Goal: Information Seeking & Learning: Find specific fact

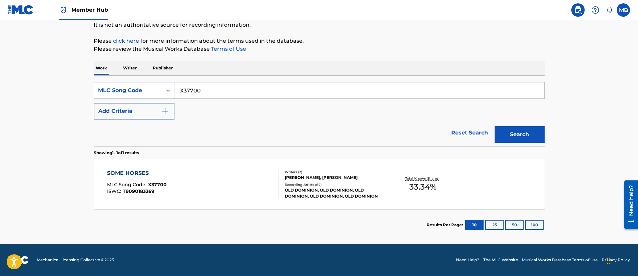
click at [94, 13] on span "Member Hub" at bounding box center [89, 10] width 37 height 8
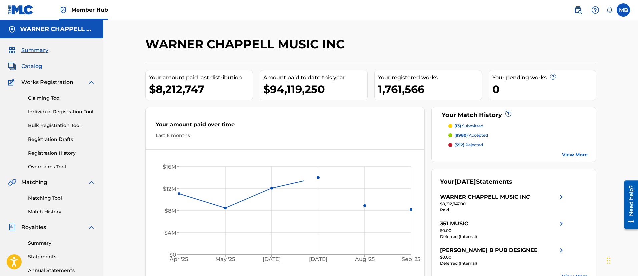
click at [35, 67] on span "Catalog" at bounding box center [31, 66] width 21 height 8
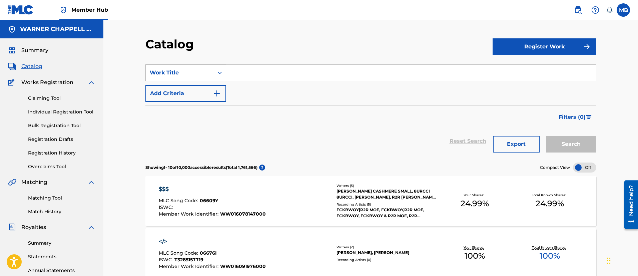
click at [186, 75] on div "Work Title" at bounding box center [180, 73] width 60 height 8
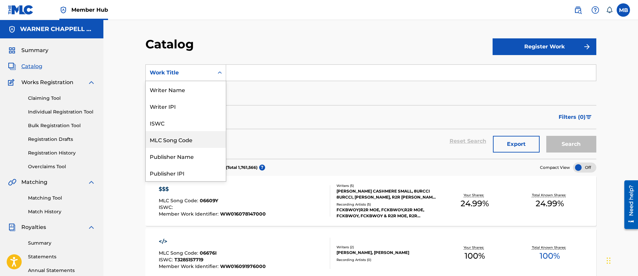
drag, startPoint x: 185, startPoint y: 139, endPoint x: 256, endPoint y: 84, distance: 90.1
click at [184, 139] on div "MLC Song Code" at bounding box center [186, 139] width 80 height 17
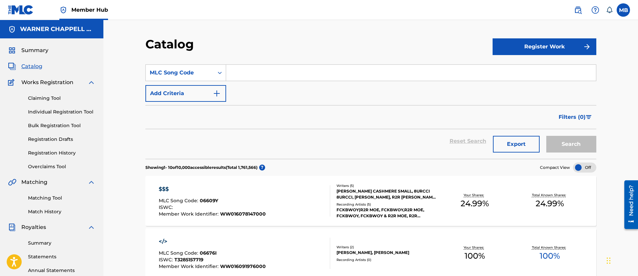
click at [262, 80] on input "Search Form" at bounding box center [411, 73] width 370 height 16
paste input "YD2C2F"
click at [547, 136] on button "Search" at bounding box center [572, 144] width 50 height 17
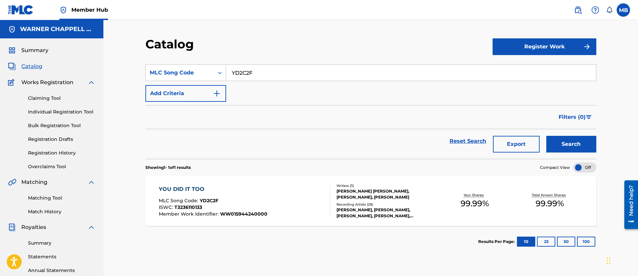
drag, startPoint x: 259, startPoint y: 68, endPoint x: 247, endPoint y: 72, distance: 12.8
click at [251, 70] on input "YD2C2F" at bounding box center [411, 73] width 370 height 16
click at [232, 74] on input "YD2C2F" at bounding box center [411, 73] width 370 height 16
click at [234, 73] on input "YD2C2F" at bounding box center [411, 73] width 370 height 16
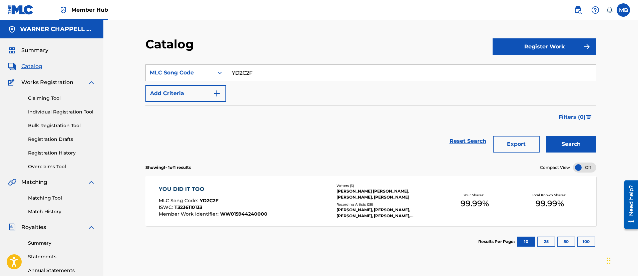
paste input "ND4KIV"
click at [547, 136] on button "Search" at bounding box center [572, 144] width 50 height 17
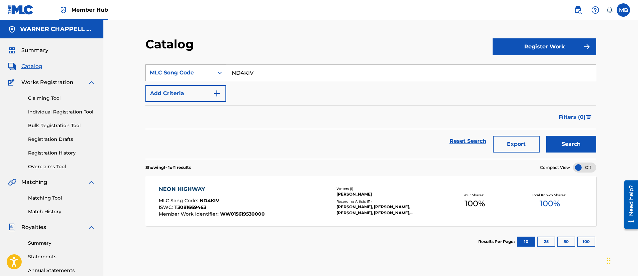
drag, startPoint x: 335, startPoint y: 66, endPoint x: 215, endPoint y: 68, distance: 119.5
click at [220, 68] on div "SearchWithCriteria2379841a-5378-48c6-9687-2a46e6485741 MLC Song Code ND4KIV" at bounding box center [370, 72] width 451 height 17
paste input "BB9E80"
click at [547, 136] on button "Search" at bounding box center [572, 144] width 50 height 17
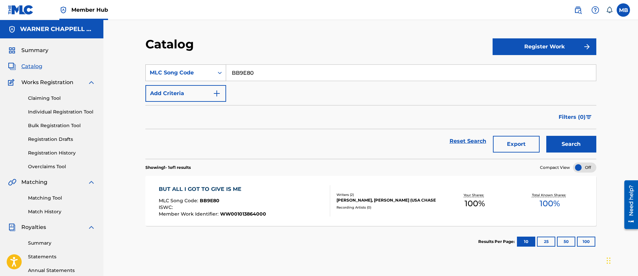
drag, startPoint x: 288, startPoint y: 73, endPoint x: 168, endPoint y: 67, distance: 119.6
click at [177, 67] on div "SearchWithCriteria2379841a-5378-48c6-9687-2a46e6485741 MLC Song Code BB9E80" at bounding box center [370, 72] width 451 height 17
paste input "U0976W"
click at [547, 136] on button "Search" at bounding box center [572, 144] width 50 height 17
drag, startPoint x: 278, startPoint y: 74, endPoint x: 222, endPoint y: 69, distance: 56.6
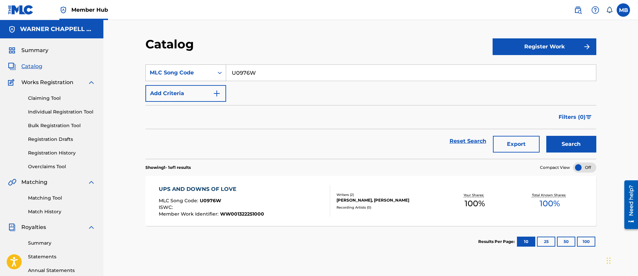
click at [222, 69] on div "SearchWithCriteria2379841a-5378-48c6-9687-2a46e6485741 MLC Song Code U0976W" at bounding box center [370, 72] width 451 height 17
paste input "W59644"
click at [547, 136] on button "Search" at bounding box center [572, 144] width 50 height 17
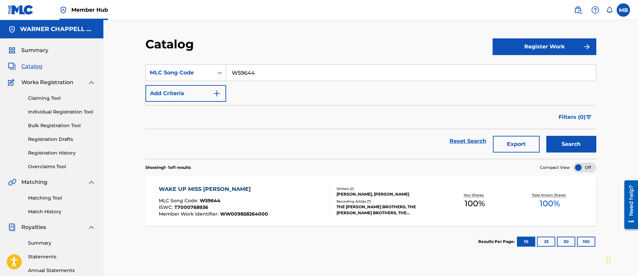
drag, startPoint x: 297, startPoint y: 71, endPoint x: 229, endPoint y: 67, distance: 68.9
click at [230, 67] on input "W59644" at bounding box center [411, 73] width 370 height 16
paste input "DA5PQR"
type input "DA5PQR"
click at [547, 136] on button "Search" at bounding box center [572, 144] width 50 height 17
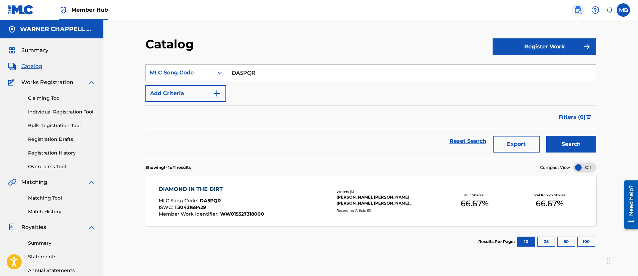
click at [575, 13] on img at bounding box center [578, 10] width 8 height 8
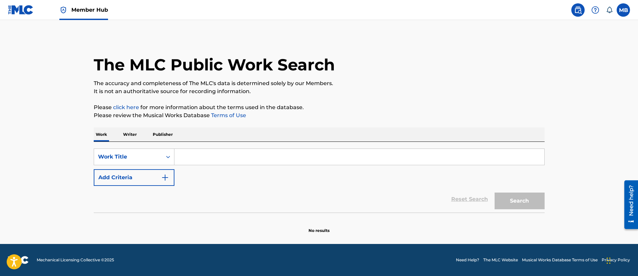
click at [205, 151] on input "Search Form" at bounding box center [360, 157] width 370 height 16
paste input "SINGING ABOUT YOU"
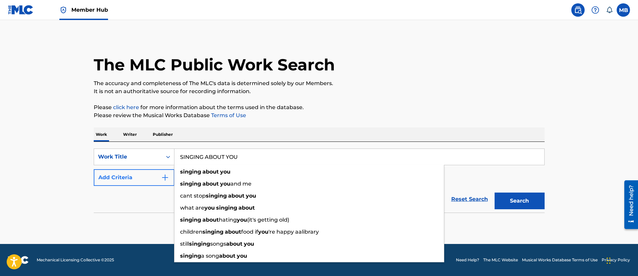
type input "SINGING ABOUT YOU"
click at [111, 178] on button "Add Criteria" at bounding box center [134, 177] width 81 height 17
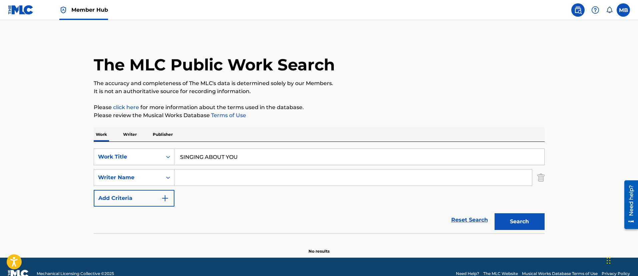
click at [202, 166] on div "SearchWithCriteriae5f8ae0a-0bc1-431d-854f-c944d69890aa Work Title SINGING ABOUT…" at bounding box center [319, 177] width 451 height 58
click at [205, 171] on input "Search Form" at bounding box center [354, 177] width 358 height 16
type input "O"
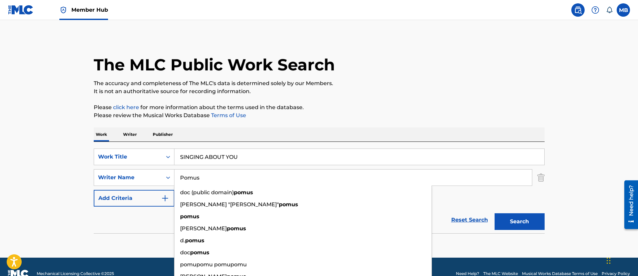
type input "Pomus"
click at [495, 213] on button "Search" at bounding box center [520, 221] width 50 height 17
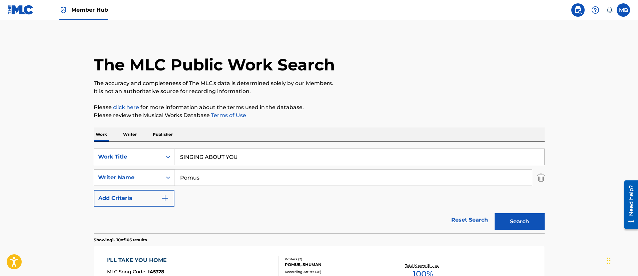
drag, startPoint x: 222, startPoint y: 173, endPoint x: 129, endPoint y: 170, distance: 92.2
click at [138, 171] on div "SearchWithCriteria63751b59-6c55-431d-98ae-fcd43a5c9226 Writer Name Pomus" at bounding box center [319, 177] width 451 height 17
click at [495, 213] on button "Search" at bounding box center [520, 221] width 50 height 17
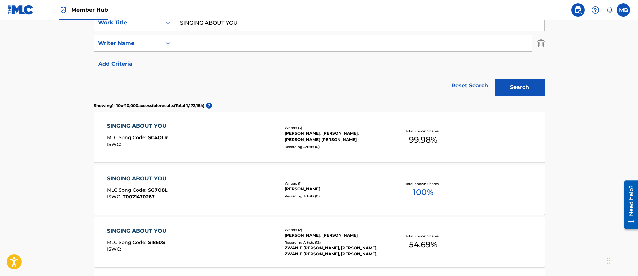
scroll to position [150, 0]
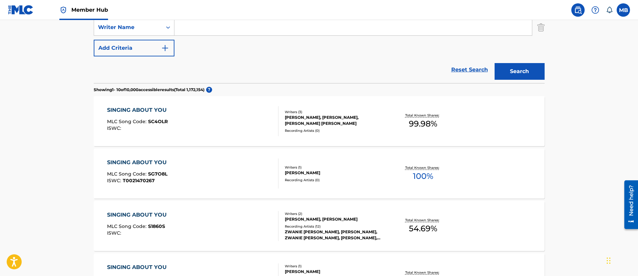
click at [229, 118] on div "SINGING ABOUT YOU MLC Song Code : SC4OLR ISWC :" at bounding box center [192, 121] width 171 height 30
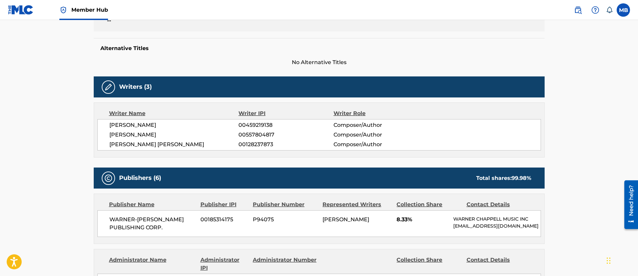
scroll to position [50, 0]
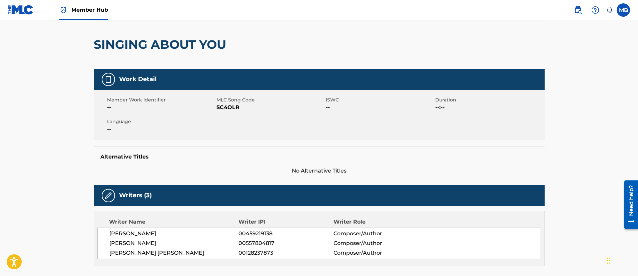
click at [231, 110] on span "SC4OLR" at bounding box center [271, 107] width 108 height 8
copy span "SC4OLR"
click at [97, 18] on div "Member Hub" at bounding box center [83, 10] width 49 height 20
click at [76, 9] on span "Member Hub" at bounding box center [89, 10] width 37 height 8
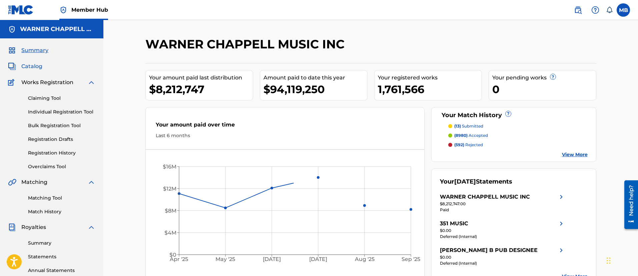
click at [25, 70] on span "Catalog" at bounding box center [31, 66] width 21 height 8
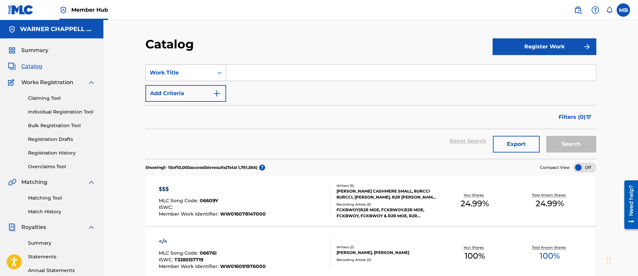
click at [201, 72] on div "Work Title" at bounding box center [180, 73] width 60 height 8
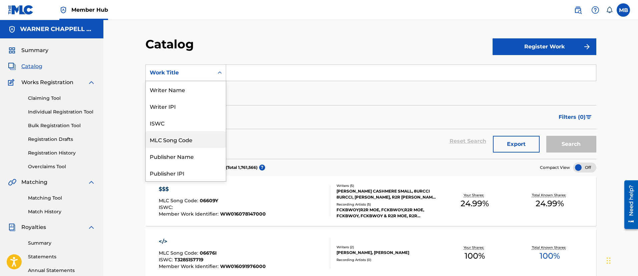
click at [177, 135] on div "MLC Song Code" at bounding box center [186, 139] width 80 height 17
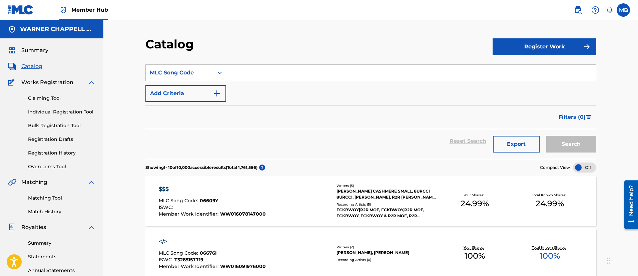
click at [225, 112] on div "Filters ( 0 )" at bounding box center [370, 117] width 451 height 24
click at [271, 76] on input "Search Form" at bounding box center [411, 73] width 370 height 16
paste input "SC4OLR"
type input "SC4OLR"
click at [547, 136] on button "Search" at bounding box center [572, 144] width 50 height 17
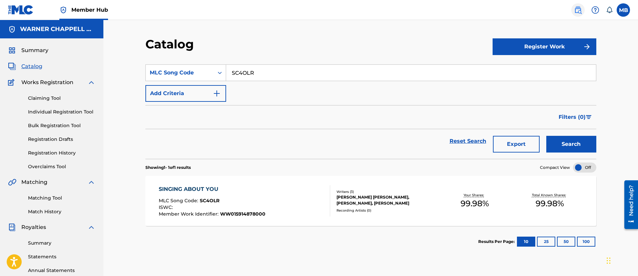
click at [577, 6] on img at bounding box center [578, 10] width 8 height 8
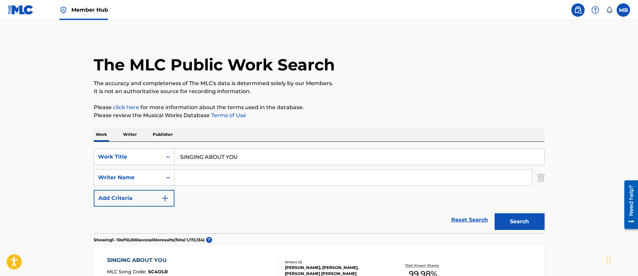
drag, startPoint x: 264, startPoint y: 153, endPoint x: 116, endPoint y: 154, distance: 147.1
click at [125, 154] on div "SearchWithCriteriae5f8ae0a-0bc1-431d-854f-c944d69890aa Work Title SINGING ABOUT…" at bounding box center [319, 156] width 451 height 17
paste input "WHAT CAN I DO"
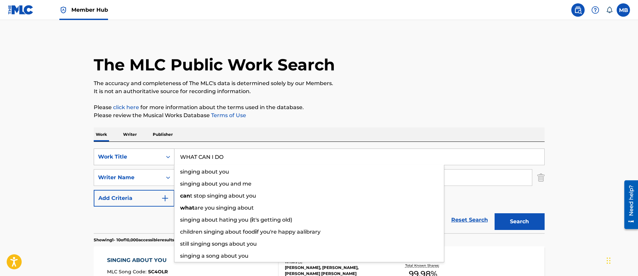
type input "WHAT CAN I DO"
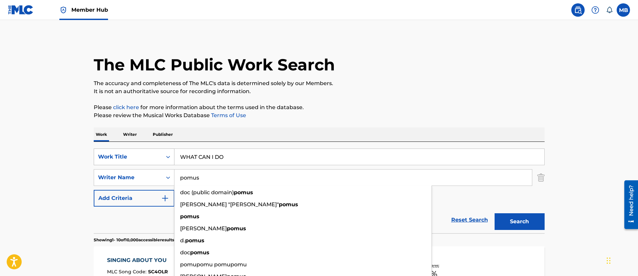
type input "pomus"
click at [495, 213] on button "Search" at bounding box center [520, 221] width 50 height 17
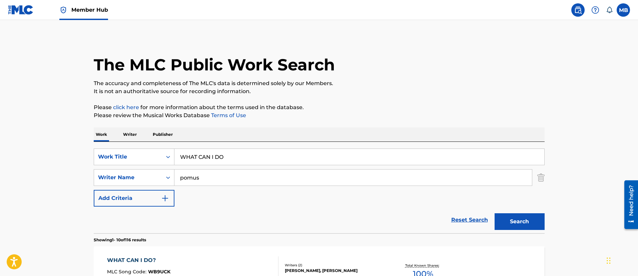
scroll to position [100, 0]
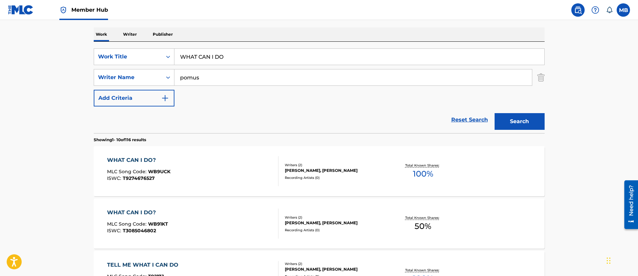
click at [216, 175] on div "WHAT CAN I DO? MLC Song Code : WB9UCK ISWC : T9274676527" at bounding box center [192, 171] width 171 height 30
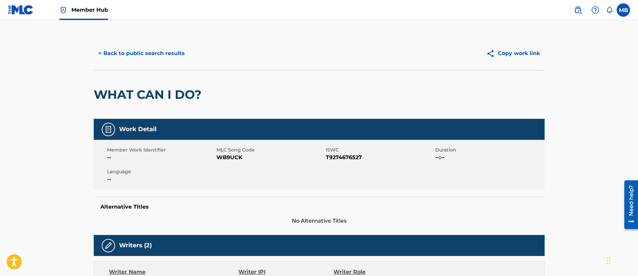
click at [224, 160] on span "WB9UCK" at bounding box center [271, 157] width 108 height 8
copy span "WB9UCK"
click at [137, 57] on button "< Back to public search results" at bounding box center [142, 53] width 96 height 17
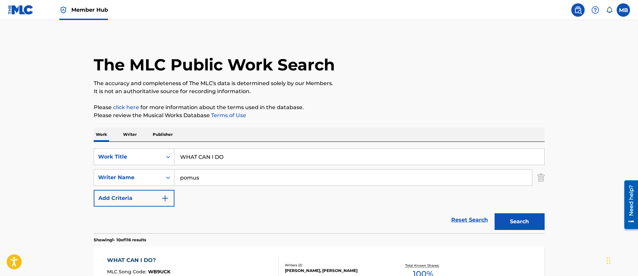
scroll to position [100, 0]
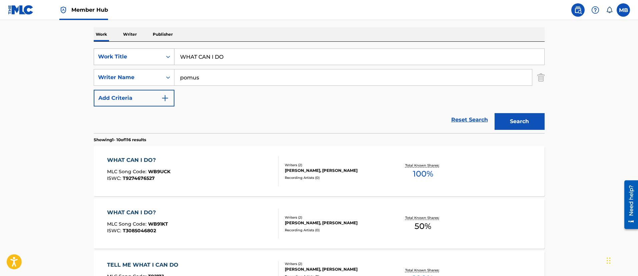
drag, startPoint x: 235, startPoint y: 60, endPoint x: 104, endPoint y: 61, distance: 130.8
click at [107, 61] on div "SearchWithCriteriae5f8ae0a-0bc1-431d-854f-c944d69890aa Work Title WHAT CAN I DO" at bounding box center [319, 56] width 451 height 17
paste input "[US_STATE] LULLABYE"
type input "[US_STATE] LULLABYE"
click at [495, 113] on button "Search" at bounding box center [520, 121] width 50 height 17
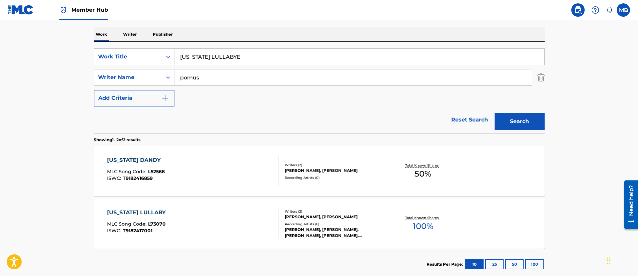
click at [223, 216] on div "[US_STATE] LULLABY MLC Song Code : L73070 ISWC : T9182417001" at bounding box center [192, 224] width 171 height 30
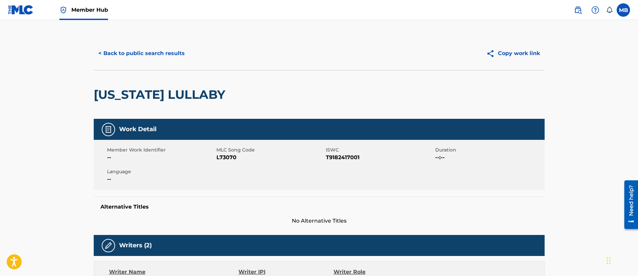
click at [229, 154] on span "L73070" at bounding box center [271, 157] width 108 height 8
copy span "L73070"
click at [123, 50] on button "< Back to public search results" at bounding box center [142, 53] width 96 height 17
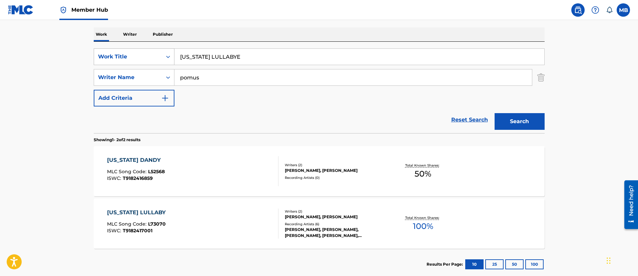
drag, startPoint x: 258, startPoint y: 59, endPoint x: 102, endPoint y: 58, distance: 155.8
click at [103, 58] on div "SearchWithCriteriae5f8ae0a-0bc1-431d-854f-c944d69890aa Work Title [US_STATE] LU…" at bounding box center [319, 56] width 451 height 17
paste input "UCY (YOU SURE DID IT THIS TIME)"
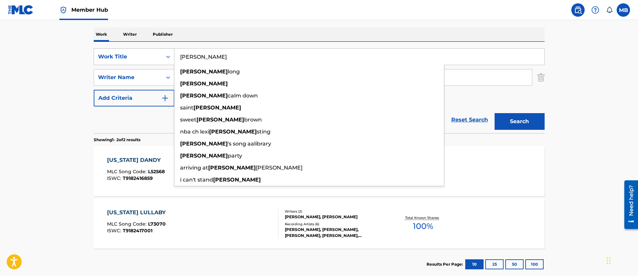
type input "[PERSON_NAME]"
click at [495, 113] on button "Search" at bounding box center [520, 121] width 50 height 17
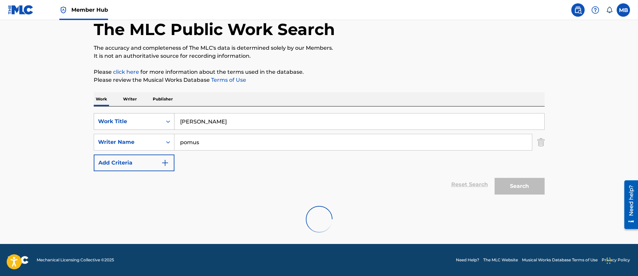
scroll to position [87, 0]
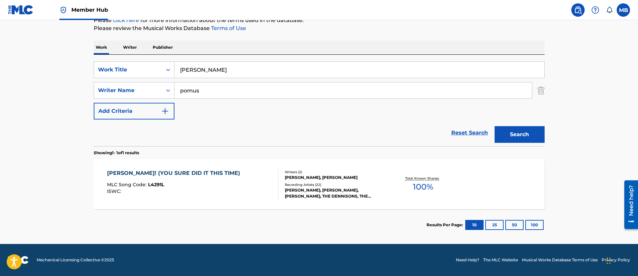
click at [229, 200] on div "[PERSON_NAME]! (YOU SURE DID IT THIS TIME) MLC Song Code : L4291L ISWC : Writer…" at bounding box center [319, 184] width 451 height 50
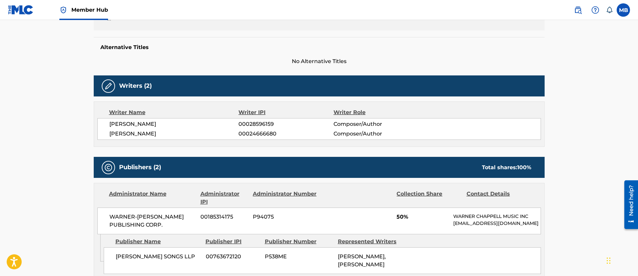
scroll to position [100, 0]
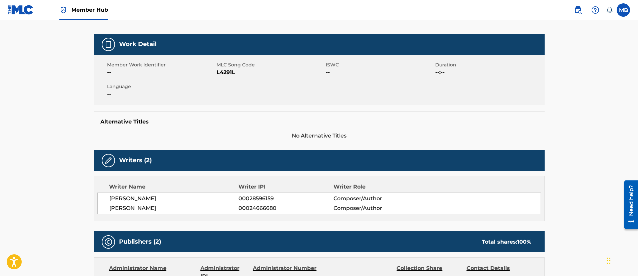
click at [225, 62] on div "Member Work Identifier -- MLC Song Code L4291L ISWC -- Duration --:-- Language …" at bounding box center [319, 80] width 451 height 50
copy span "L4291L"
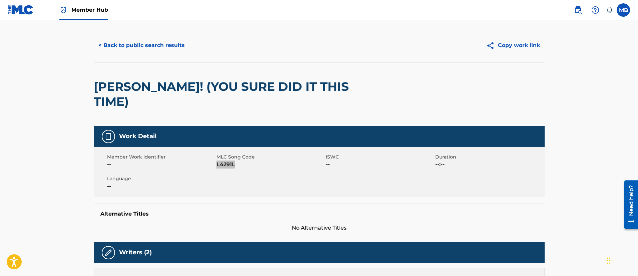
scroll to position [0, 0]
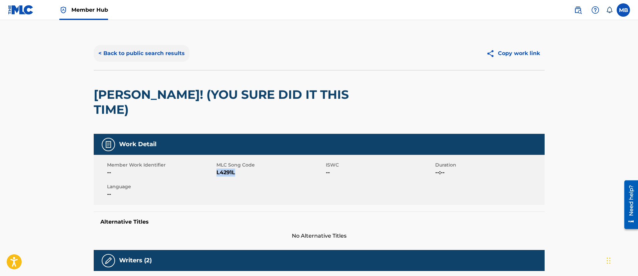
click at [143, 50] on button "< Back to public search results" at bounding box center [142, 53] width 96 height 17
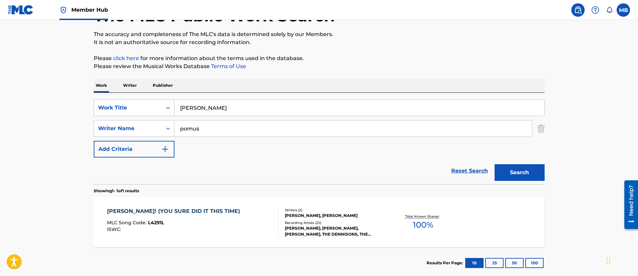
drag, startPoint x: 226, startPoint y: 111, endPoint x: 120, endPoint y: 115, distance: 105.9
click at [123, 115] on div "SearchWithCriteriae5f8ae0a-0bc1-431d-854f-c944d69890aa Work Title [PERSON_NAME]" at bounding box center [319, 107] width 451 height 17
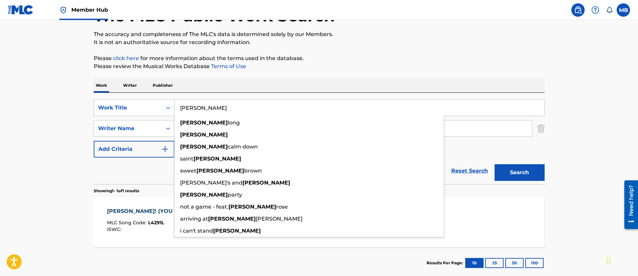
paste input "I'VE BEEN THERE BEFORE"
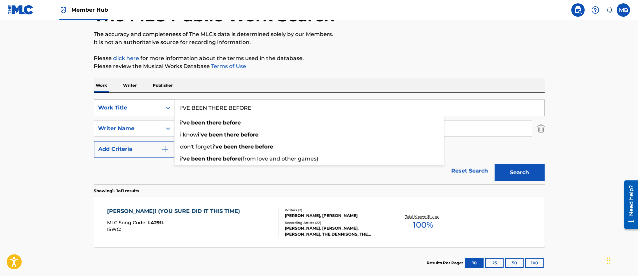
type input "I'VE BEEN THERE BEFORE"
click at [495, 164] on button "Search" at bounding box center [520, 172] width 50 height 17
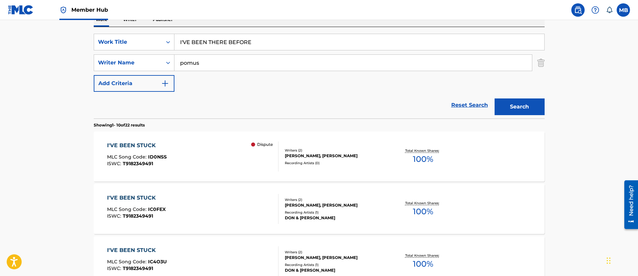
scroll to position [99, 0]
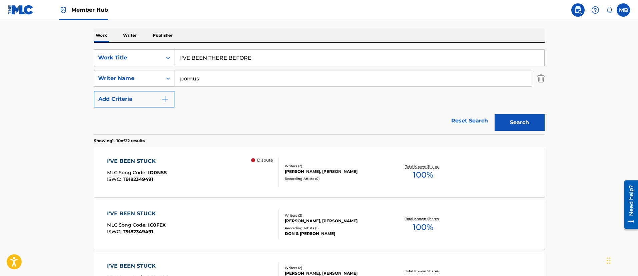
drag, startPoint x: 217, startPoint y: 85, endPoint x: 139, endPoint y: 80, distance: 77.3
click at [143, 80] on div "SearchWithCriteria63751b59-6c55-431d-98ae-fcd43a5c9226 Writer Name [PERSON_NAME]" at bounding box center [319, 78] width 451 height 17
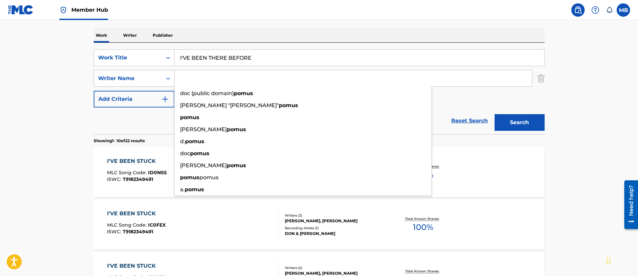
click at [495, 114] on button "Search" at bounding box center [520, 122] width 50 height 17
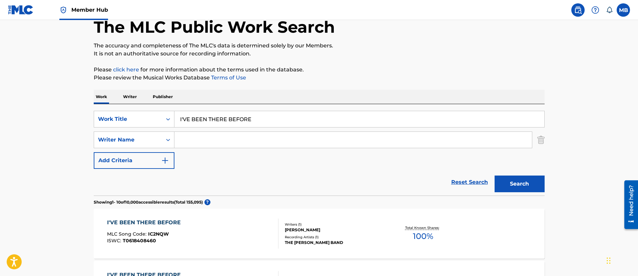
scroll to position [0, 0]
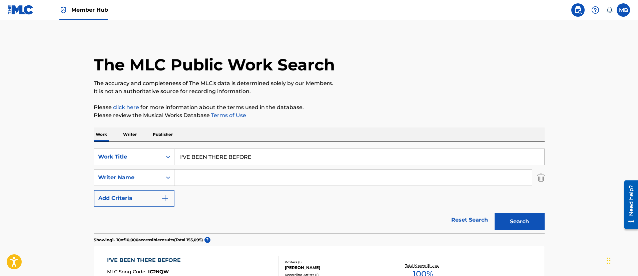
drag, startPoint x: 275, startPoint y: 163, endPoint x: 90, endPoint y: 159, distance: 184.9
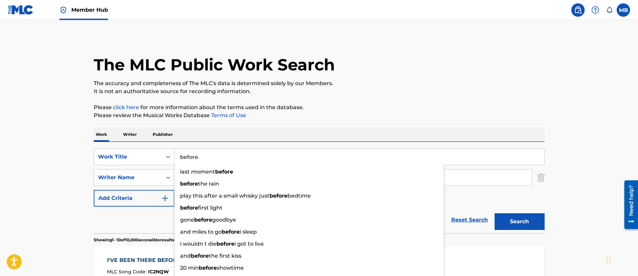
type input "before"
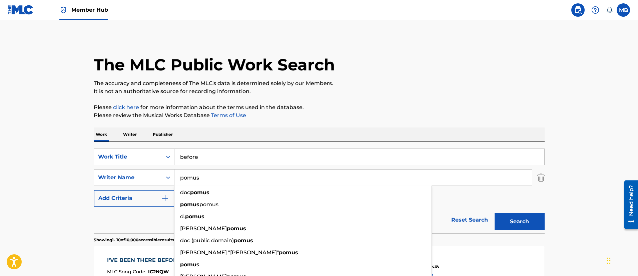
type input "pomus"
click at [495, 213] on button "Search" at bounding box center [520, 221] width 50 height 17
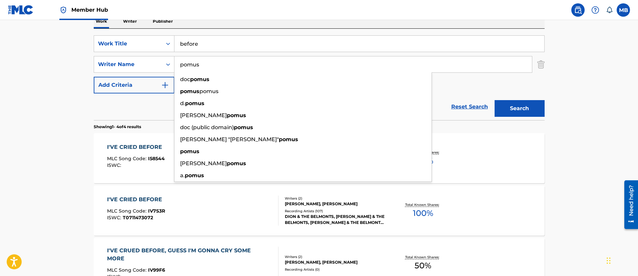
scroll to position [94, 0]
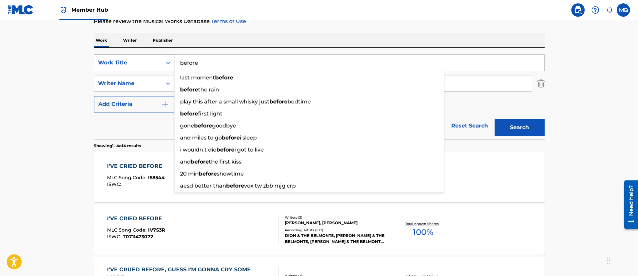
drag, startPoint x: 216, startPoint y: 59, endPoint x: 101, endPoint y: 64, distance: 114.9
click at [103, 64] on div "SearchWithCriteriae5f8ae0a-0bc1-431d-854f-c944d69890aa Work Title before last m…" at bounding box center [319, 62] width 451 height 17
paste input "MIT 17 FAENGT DAS LEBEN ERST AN"
type input "MIT 17 FAENGT DAS LEBEN ERST AN"
click at [495, 119] on button "Search" at bounding box center [520, 127] width 50 height 17
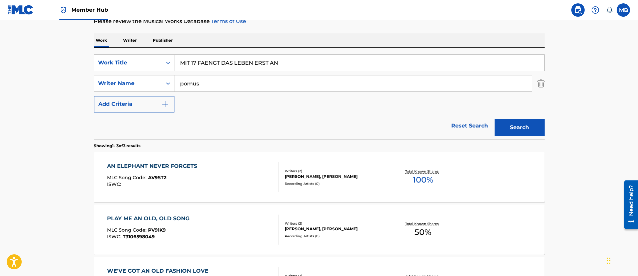
drag, startPoint x: 242, startPoint y: 83, endPoint x: 92, endPoint y: 83, distance: 150.1
click at [97, 84] on div "SearchWithCriteria63751b59-6c55-431d-98ae-fcd43a5c9226 Writer Name [PERSON_NAME]" at bounding box center [319, 83] width 451 height 17
click at [495, 119] on button "Search" at bounding box center [520, 127] width 50 height 17
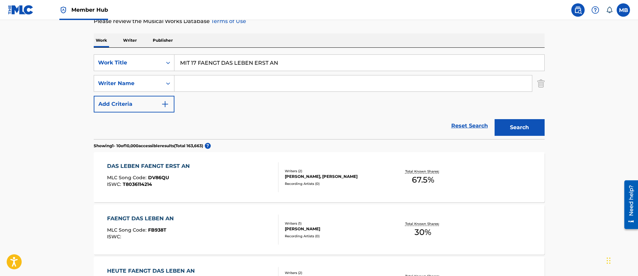
drag, startPoint x: 301, startPoint y: 67, endPoint x: 224, endPoint y: 69, distance: 76.8
click at [224, 67] on input "MIT 17 FAENGT DAS LEBEN ERST AN" at bounding box center [360, 63] width 370 height 16
type input "MIT 17 FAENGT"
click at [495, 119] on button "Search" at bounding box center [520, 127] width 50 height 17
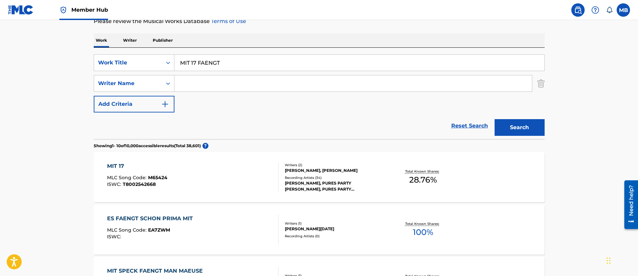
click at [231, 88] on input "Search Form" at bounding box center [354, 83] width 358 height 16
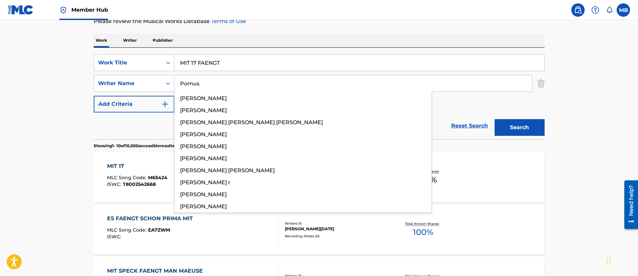
type input "Pomus"
click at [495, 119] on button "Search" at bounding box center [520, 127] width 50 height 17
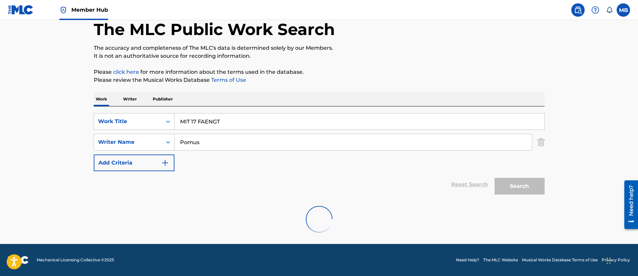
scroll to position [14, 0]
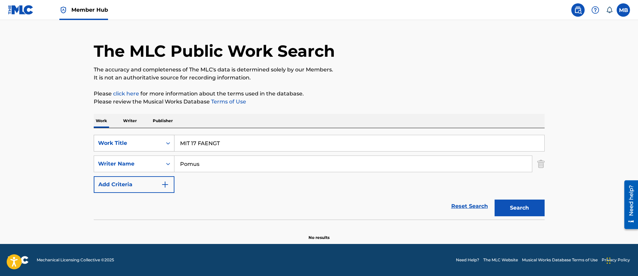
drag, startPoint x: 235, startPoint y: 148, endPoint x: 148, endPoint y: 147, distance: 86.8
click at [149, 147] on div "SearchWithCriteriae5f8ae0a-0bc1-431d-854f-c944d69890aa Work Title MIT 17 FAENGT" at bounding box center [319, 143] width 451 height 17
paste input "DAS LEBEN ERST AN"
drag, startPoint x: 223, startPoint y: 143, endPoint x: 97, endPoint y: 144, distance: 125.5
click at [97, 144] on div "SearchWithCriteriae5f8ae0a-0bc1-431d-854f-c944d69890aa Work Title MIT 17 FAENGT…" at bounding box center [319, 143] width 451 height 17
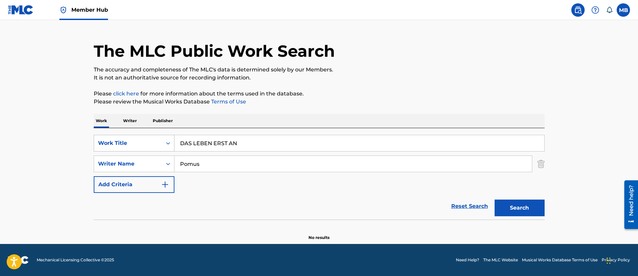
click at [495, 200] on button "Search" at bounding box center [520, 208] width 50 height 17
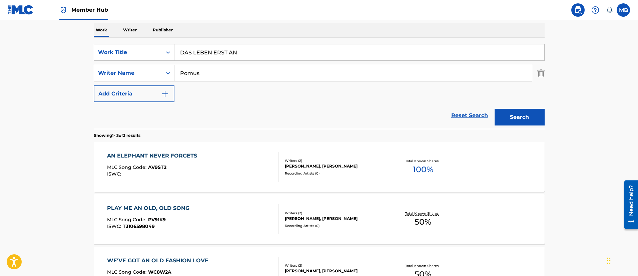
scroll to position [114, 0]
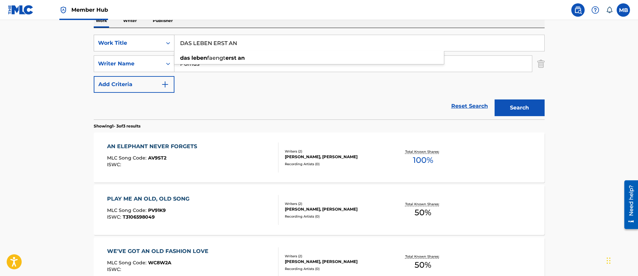
drag, startPoint x: 253, startPoint y: 40, endPoint x: 165, endPoint y: 39, distance: 88.4
click at [167, 40] on div "SearchWithCriteriae5f8ae0a-0bc1-431d-854f-c944d69890aa Work Title DAS LEBEN ERS…" at bounding box center [319, 43] width 451 height 17
paste input "AWAKE, AWAKE (MY SLEEPING HEART)"
type input "AWAKE, AWAKE"
click at [495, 99] on button "Search" at bounding box center [520, 107] width 50 height 17
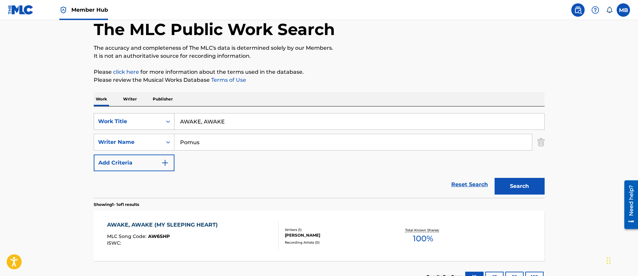
scroll to position [87, 0]
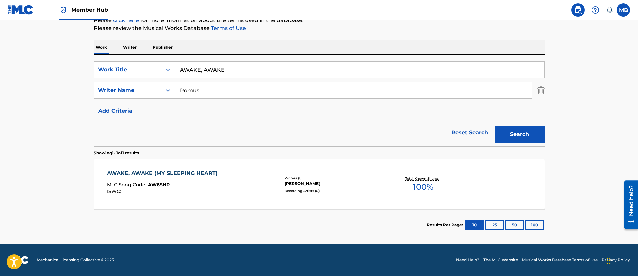
click at [221, 170] on div "AWAKE, AWAKE (MY SLEEPING HEART) MLC Song Code : AW6SHP ISWC :" at bounding box center [192, 184] width 171 height 30
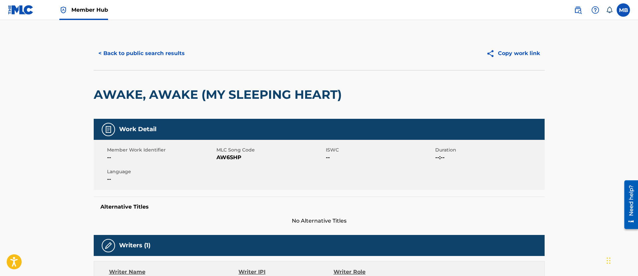
click at [230, 152] on span "MLC Song Code" at bounding box center [271, 149] width 108 height 7
click at [230, 154] on span "AW6SHP" at bounding box center [271, 157] width 108 height 8
copy span "AW6SHP"
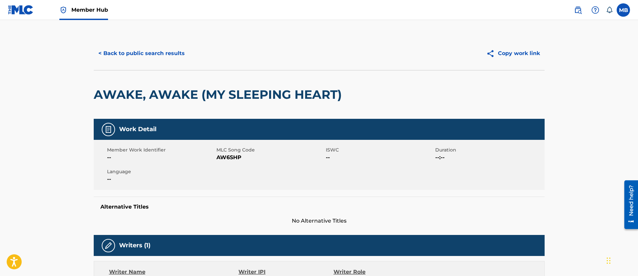
click at [194, 59] on div "< Back to public search results" at bounding box center [207, 53] width 226 height 17
click at [184, 58] on button "< Back to public search results" at bounding box center [142, 53] width 96 height 17
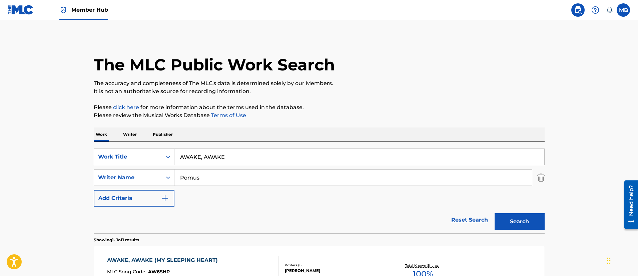
scroll to position [49, 0]
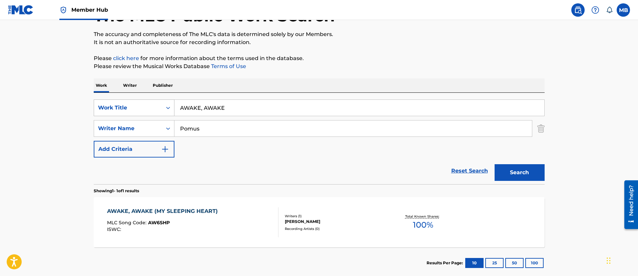
drag, startPoint x: 231, startPoint y: 110, endPoint x: 116, endPoint y: 104, distance: 115.3
click at [122, 105] on div "SearchWithCriteriae5f8ae0a-0bc1-431d-854f-c944d69890aa Work Title AWAKE, AWAKE" at bounding box center [319, 107] width 451 height 17
paste input "ICH BIN EIN [PERSON_NAME]"
click at [495, 164] on button "Search" at bounding box center [520, 172] width 50 height 17
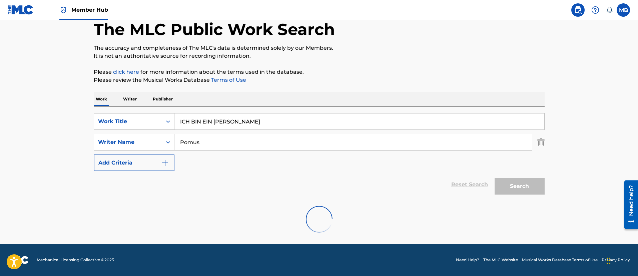
scroll to position [14, 0]
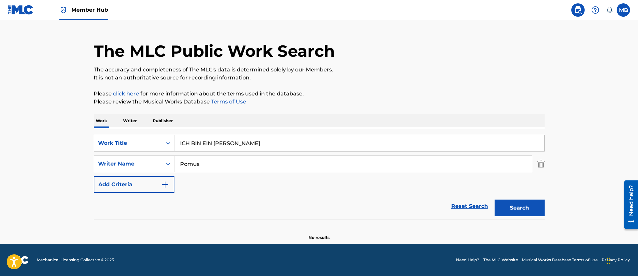
drag, startPoint x: 262, startPoint y: 143, endPoint x: 71, endPoint y: 137, distance: 190.6
click at [79, 138] on main "The MLC Public Work Search The accuracy and completeness of The MLC's data is d…" at bounding box center [319, 125] width 638 height 238
paste input "EASY COME, EASY GO"
type input "EASY COME, EASY GO"
click at [495, 200] on button "Search" at bounding box center [520, 208] width 50 height 17
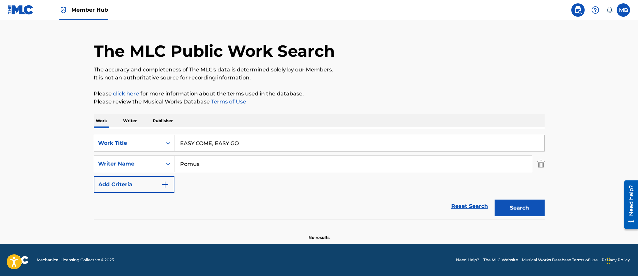
scroll to position [35, 0]
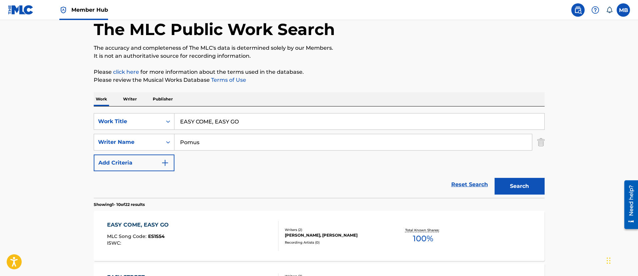
scroll to position [85, 0]
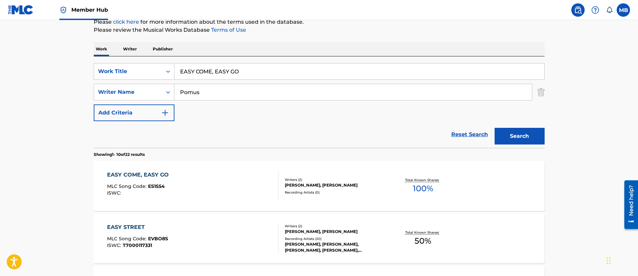
click at [226, 197] on div "EASY COME, EASY GO MLC Song Code : ES1S54 ISWC :" at bounding box center [192, 186] width 171 height 30
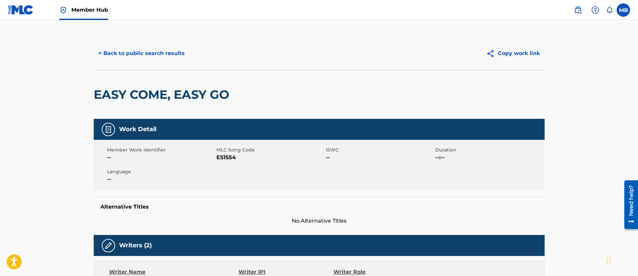
click at [226, 160] on span "ES1S54" at bounding box center [271, 157] width 108 height 8
copy span "ES1S54"
click at [145, 51] on button "< Back to public search results" at bounding box center [142, 53] width 96 height 17
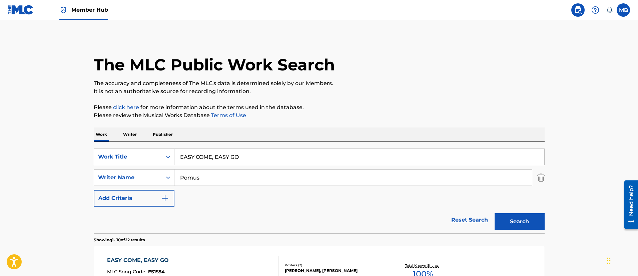
scroll to position [85, 0]
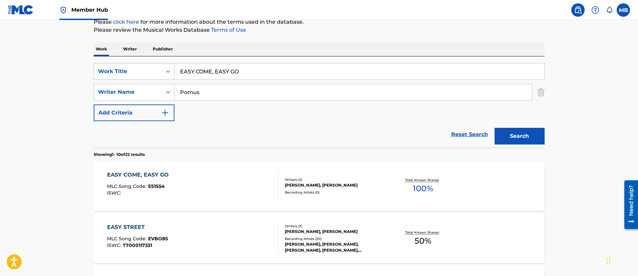
click at [119, 74] on div "SearchWithCriteriae5f8ae0a-0bc1-431d-854f-c944d69890aa Work Title EASY COME, EA…" at bounding box center [319, 71] width 451 height 17
paste input "[PERSON_NAME] (WHEN YA COMIN' HOME?)"
click at [495, 128] on button "Search" at bounding box center [520, 136] width 50 height 17
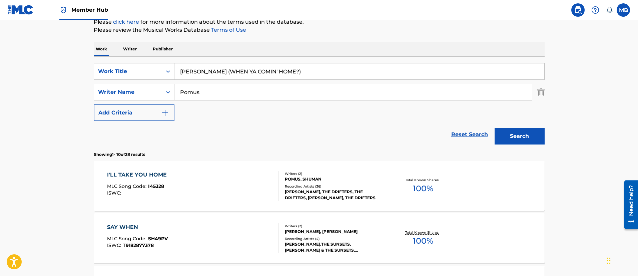
drag, startPoint x: 195, startPoint y: 72, endPoint x: 391, endPoint y: 76, distance: 195.9
click at [391, 76] on input "[PERSON_NAME] (WHEN YA COMIN' HOME?)" at bounding box center [360, 71] width 370 height 16
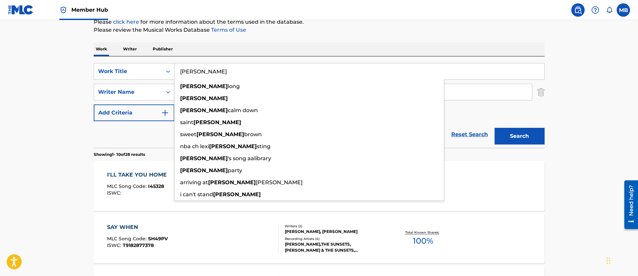
click at [495, 128] on button "Search" at bounding box center [520, 136] width 50 height 17
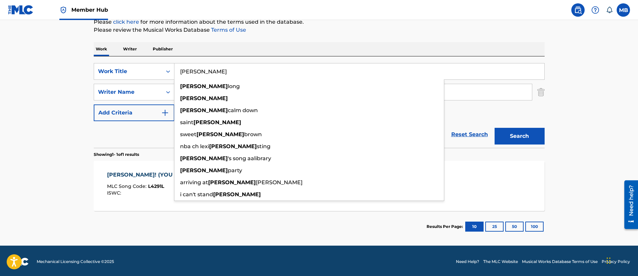
drag, startPoint x: 207, startPoint y: 69, endPoint x: 86, endPoint y: 62, distance: 120.9
click at [88, 63] on div "The MLC Public Work Search The accuracy and completeness of The MLC's data is d…" at bounding box center [319, 96] width 467 height 291
paste input "DIRT TO A FARM"
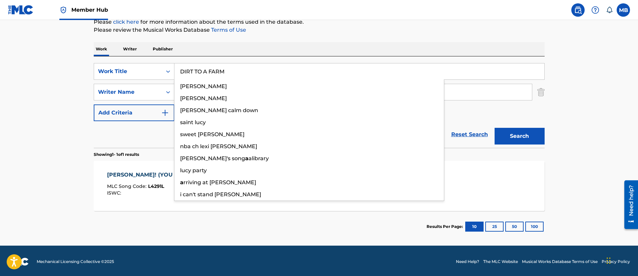
type input "DIRT TO A FARM"
click at [495, 128] on button "Search" at bounding box center [520, 136] width 50 height 17
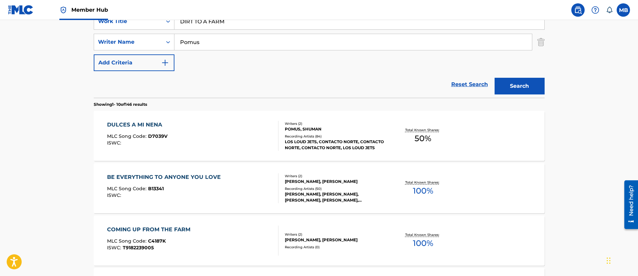
scroll to position [35, 0]
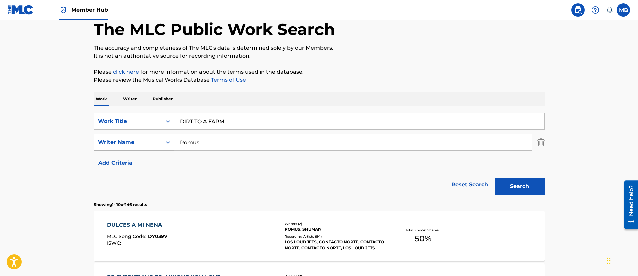
drag, startPoint x: 217, startPoint y: 150, endPoint x: 173, endPoint y: 150, distance: 44.0
click at [175, 150] on div "Pomus" at bounding box center [354, 142] width 358 height 17
click at [193, 142] on input "Pomus" at bounding box center [354, 142] width 358 height 16
click at [495, 178] on button "Search" at bounding box center [520, 186] width 50 height 17
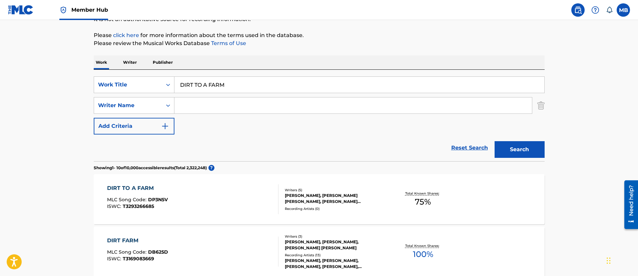
scroll to position [85, 0]
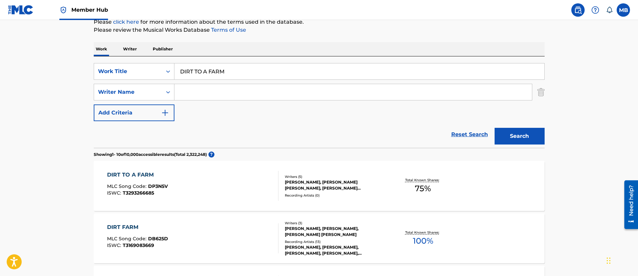
click at [206, 190] on div "DIRT TO A FARM MLC Song Code : DP3N5V ISWC : T3293266685" at bounding box center [192, 186] width 171 height 30
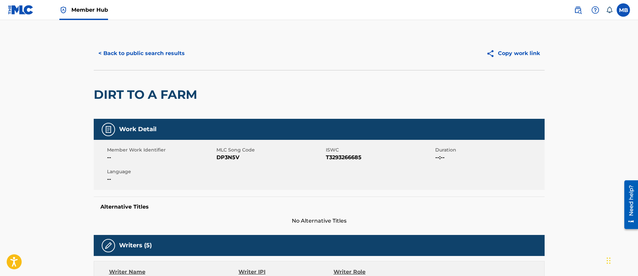
click at [219, 164] on div "Member Work Identifier -- MLC Song Code DP3N5V ISWC T3293266685 Duration --:-- …" at bounding box center [319, 165] width 451 height 50
click at [228, 156] on span "DP3N5V" at bounding box center [271, 157] width 108 height 8
click at [228, 158] on span "DP3N5V" at bounding box center [271, 157] width 108 height 8
copy span "DP3N5V"
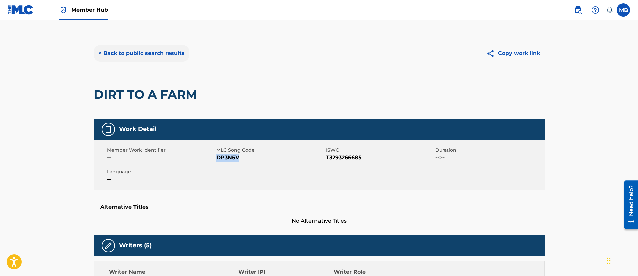
click at [170, 48] on button "< Back to public search results" at bounding box center [142, 53] width 96 height 17
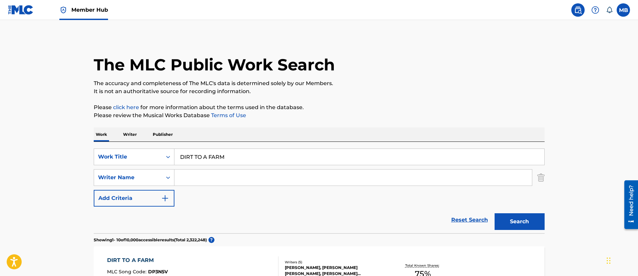
scroll to position [85, 0]
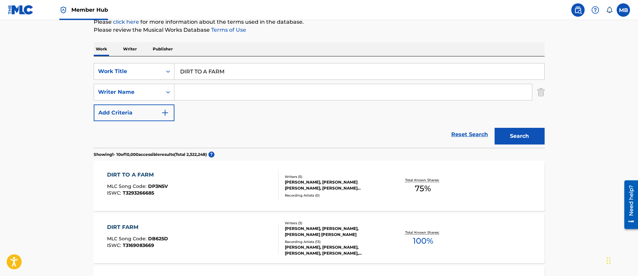
drag, startPoint x: 235, startPoint y: 74, endPoint x: 78, endPoint y: 66, distance: 157.1
paste input "PICTURE PERFECT"
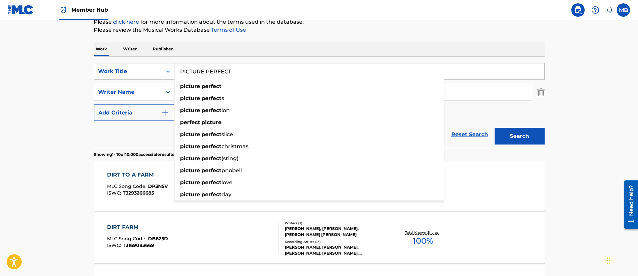
type input "PICTURE PERFECT"
click at [495, 128] on button "Search" at bounding box center [520, 136] width 50 height 17
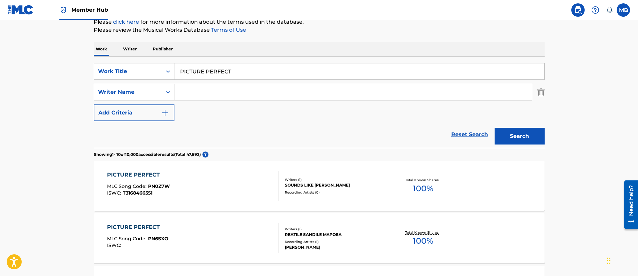
click at [270, 97] on input "Search Form" at bounding box center [354, 92] width 358 height 16
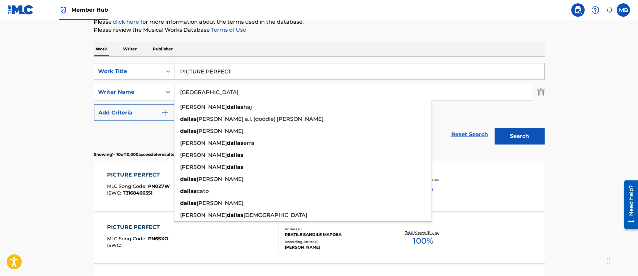
type input "[GEOGRAPHIC_DATA]"
click at [495, 128] on button "Search" at bounding box center [520, 136] width 50 height 17
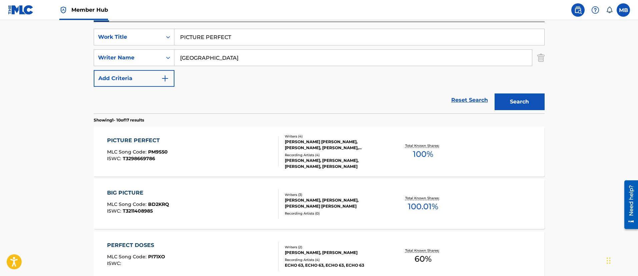
scroll to position [135, 0]
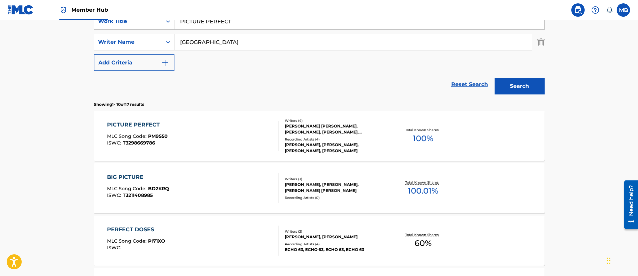
click at [211, 126] on div "PICTURE PERFECT MLC Song Code : PM9S50 ISWC : T3298669786" at bounding box center [192, 136] width 171 height 30
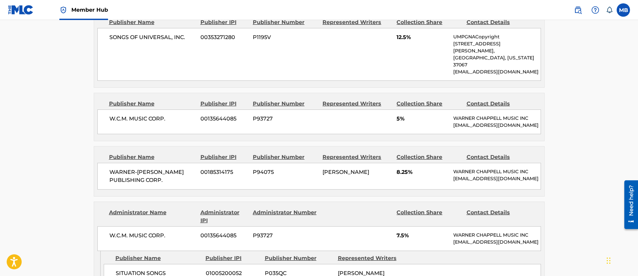
scroll to position [100, 0]
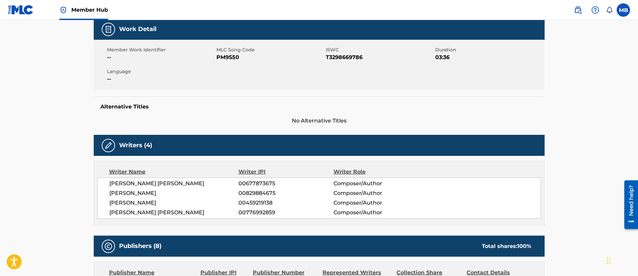
click at [228, 64] on div "Member Work Identifier -- MLC Song Code PM9S50 ISWC T3298669786 Duration 03:36 …" at bounding box center [319, 65] width 451 height 50
copy span "PM9S50"
click at [95, 9] on span "Member Hub" at bounding box center [89, 10] width 37 height 8
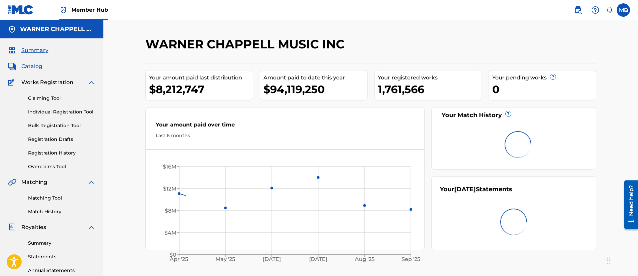
click at [23, 63] on span "Catalog" at bounding box center [31, 66] width 21 height 8
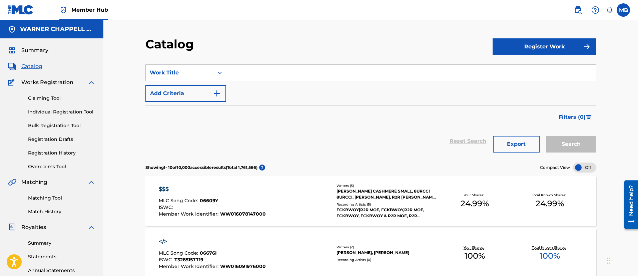
click at [166, 63] on section "SearchWithCriteriac8cf39f5-8bf9-4e73-9a1e-c67273b30ace Work Title Add Criteria …" at bounding box center [370, 107] width 451 height 102
click at [174, 76] on div "Work Title" at bounding box center [180, 73] width 60 height 8
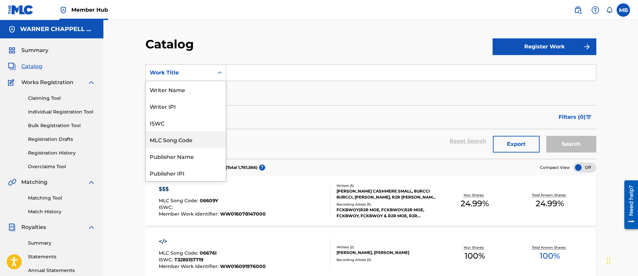
click at [179, 143] on div "MLC Song Code" at bounding box center [186, 139] width 80 height 17
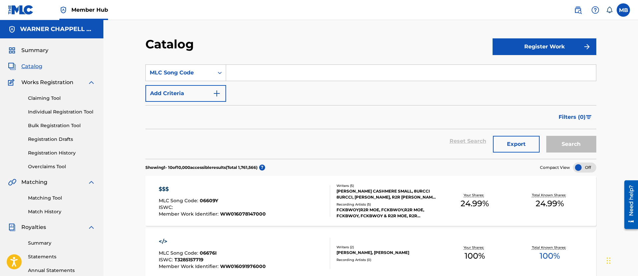
click at [272, 85] on div "SearchWithCriteria9a757b99-068b-427b-8d05-7c675c2041e8 MLC Song Code Add Criter…" at bounding box center [370, 82] width 451 height 37
click at [280, 75] on input "Search Form" at bounding box center [411, 73] width 370 height 16
paste input "PM9S50"
type input "PM9S50"
click at [547, 136] on button "Search" at bounding box center [572, 144] width 50 height 17
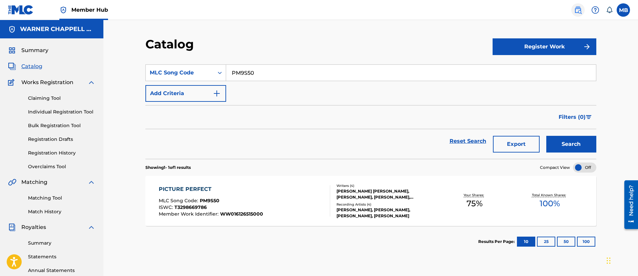
click at [580, 13] on img at bounding box center [578, 10] width 8 height 8
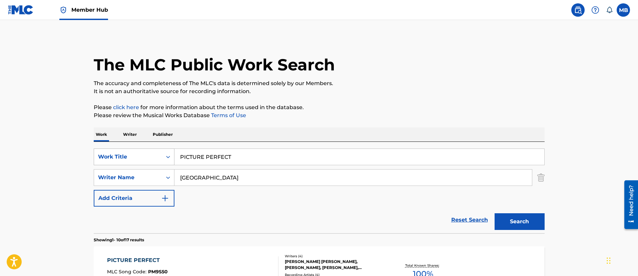
drag, startPoint x: 264, startPoint y: 152, endPoint x: 98, endPoint y: 155, distance: 165.5
click at [102, 155] on div "SearchWithCriteriae5f8ae0a-0bc1-431d-854f-c944d69890aa Work Title PICTURE PERFE…" at bounding box center [319, 156] width 451 height 17
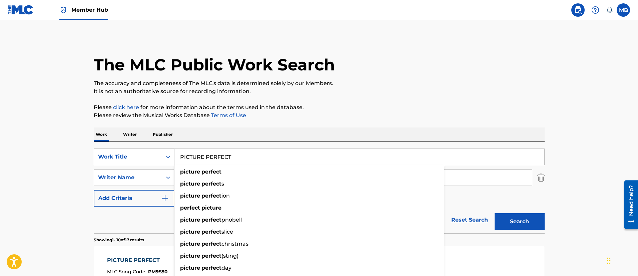
paste input "BY THE WAY"
type input "BY THE WAY"
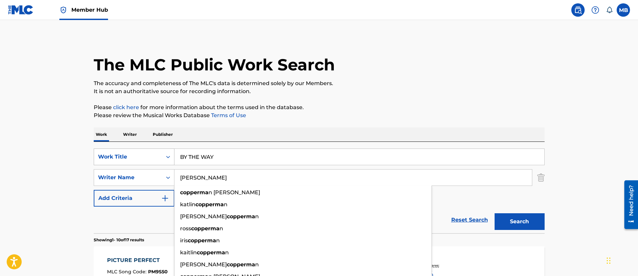
type input "[PERSON_NAME]"
click at [495, 213] on button "Search" at bounding box center [520, 221] width 50 height 17
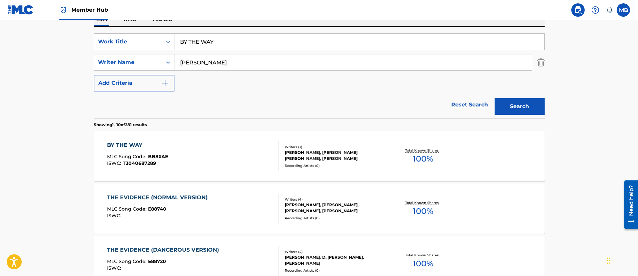
scroll to position [100, 0]
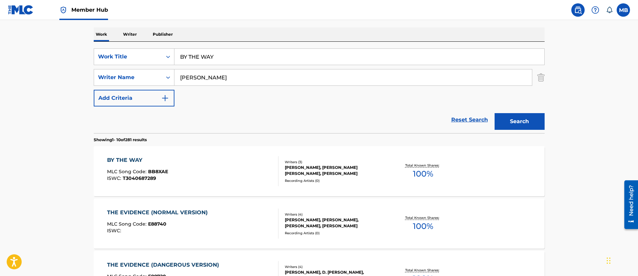
drag, startPoint x: 239, startPoint y: 57, endPoint x: 75, endPoint y: 56, distance: 163.5
paste input "POT LUCK (POMUS/[PERSON_NAME] VERSION)"
type input "POT LUCK (POMUS/[PERSON_NAME] VERSION)"
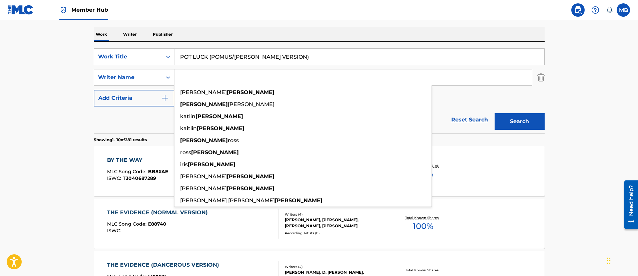
click at [495, 113] on button "Search" at bounding box center [520, 121] width 50 height 17
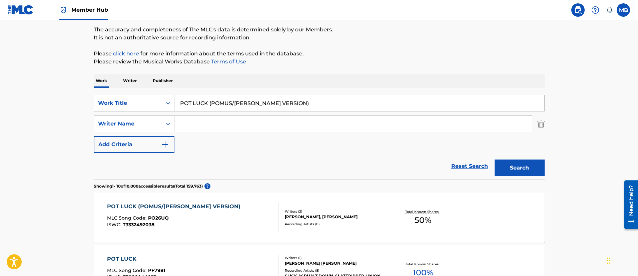
scroll to position [50, 0]
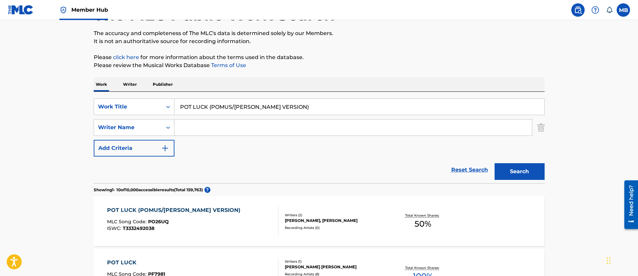
drag, startPoint x: 309, startPoint y: 107, endPoint x: 211, endPoint y: 107, distance: 98.1
click at [211, 107] on input "POT LUCK (POMUS/[PERSON_NAME] VERSION)" at bounding box center [360, 107] width 370 height 16
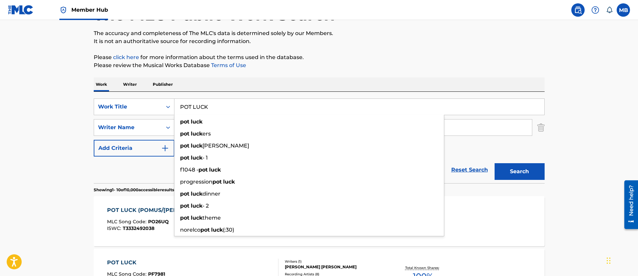
type input "POT LUCK"
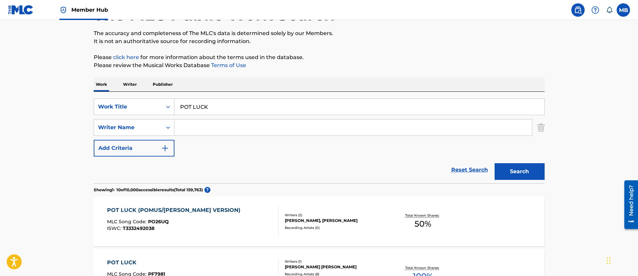
type input "s"
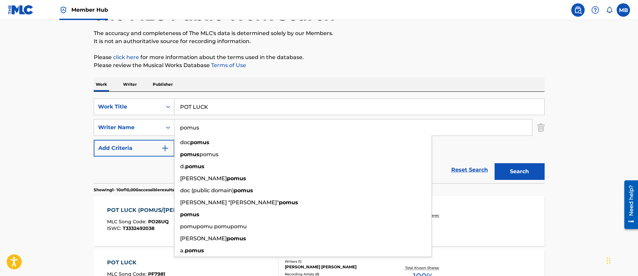
type input "pomus"
click at [495, 163] on button "Search" at bounding box center [520, 171] width 50 height 17
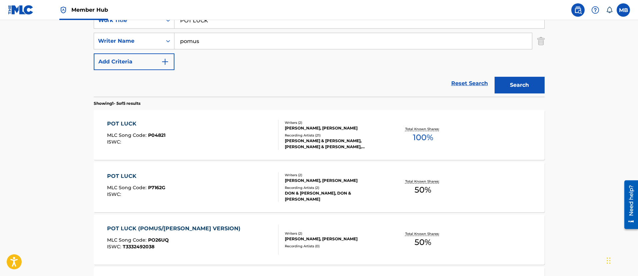
scroll to position [200, 0]
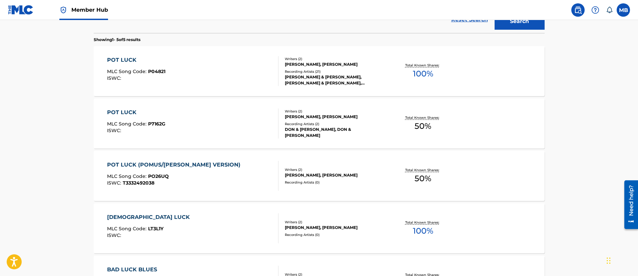
click at [207, 114] on div "POT LUCK MLC Song Code : P7162G ISWC :" at bounding box center [192, 123] width 171 height 30
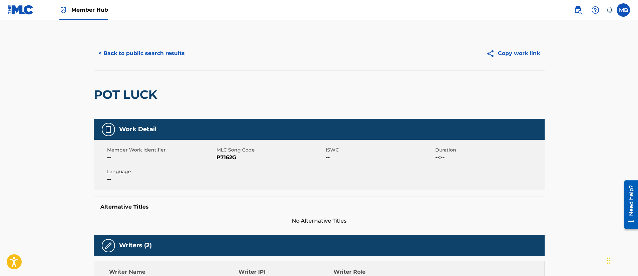
click at [228, 158] on span "P7162G" at bounding box center [271, 157] width 108 height 8
copy span "P7162G"
click at [124, 56] on button "< Back to public search results" at bounding box center [142, 53] width 96 height 17
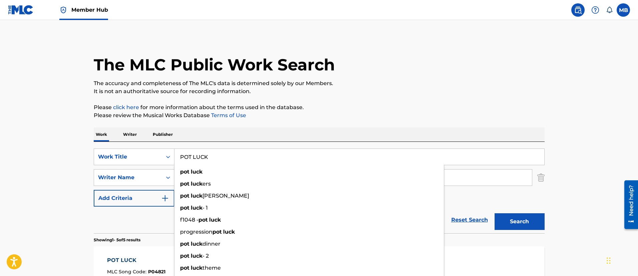
drag, startPoint x: 230, startPoint y: 163, endPoint x: 79, endPoint y: 162, distance: 150.8
paste input "CHI TI DARA'"
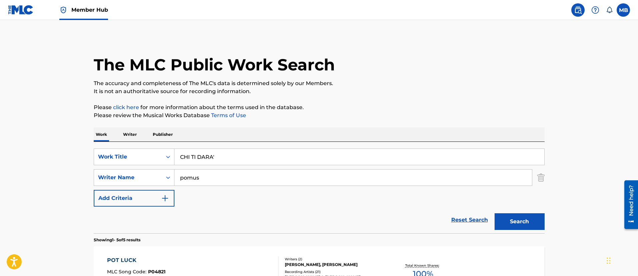
type input "CHI TI DARA'"
click at [495, 213] on button "Search" at bounding box center [520, 221] width 50 height 17
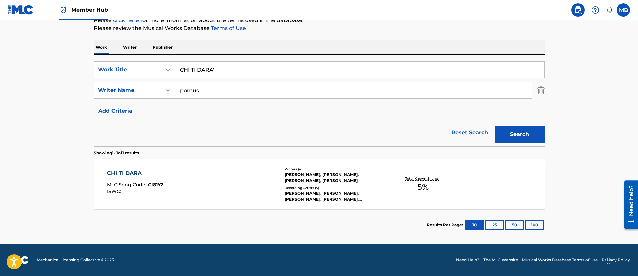
click at [225, 184] on div "CHI TI DARA MLC Song Code : CI81Y2 ISWC :" at bounding box center [192, 184] width 171 height 30
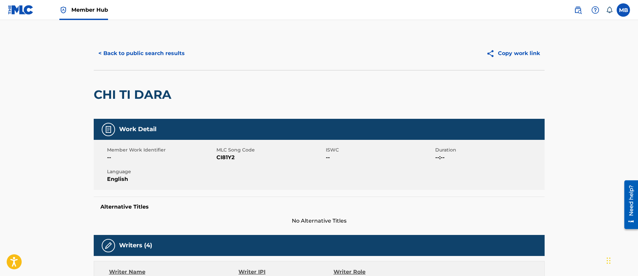
click at [222, 161] on span "CI81Y2" at bounding box center [271, 157] width 108 height 8
copy span "CI81Y2"
